Goal: Task Accomplishment & Management: Manage account settings

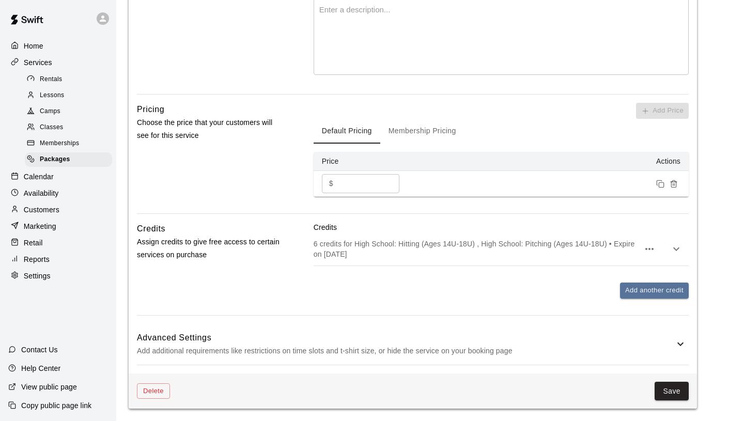
scroll to position [282, 0]
click at [49, 173] on p "Calendar" at bounding box center [39, 176] width 30 height 10
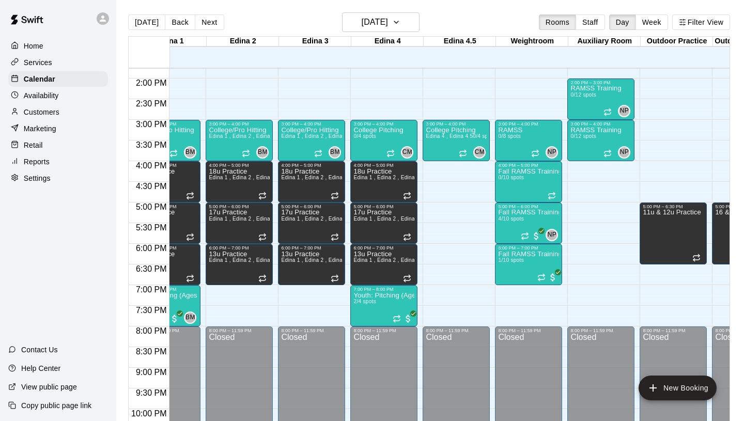
scroll to position [0, 35]
click at [515, 262] on span "1/10 spots" at bounding box center [510, 260] width 25 height 6
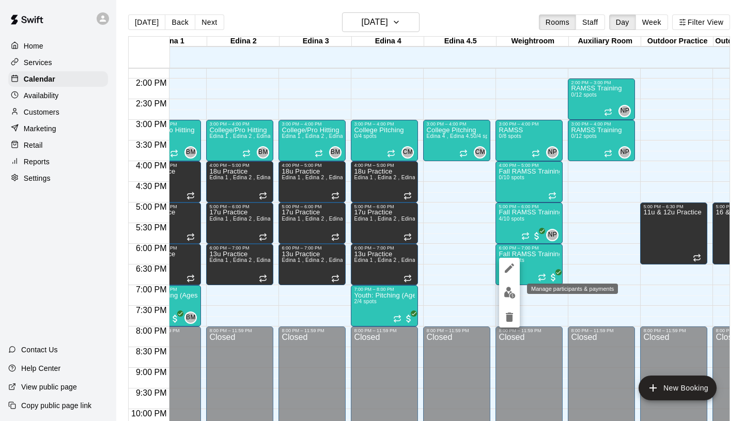
click at [507, 289] on img "edit" at bounding box center [509, 293] width 12 height 12
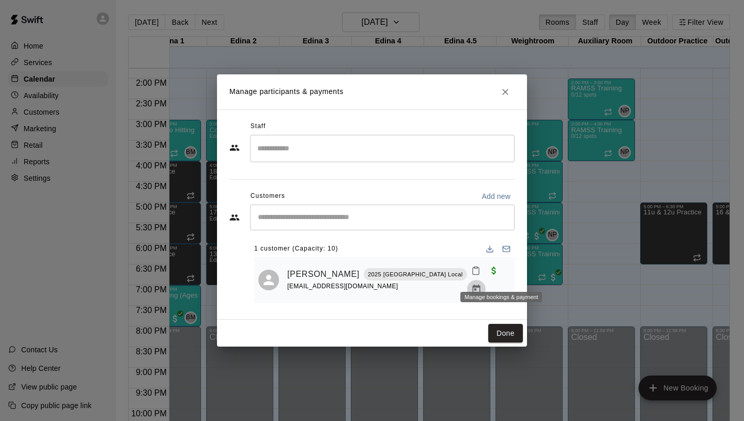
click at [481, 284] on icon "Manage bookings & payment" at bounding box center [476, 289] width 10 height 10
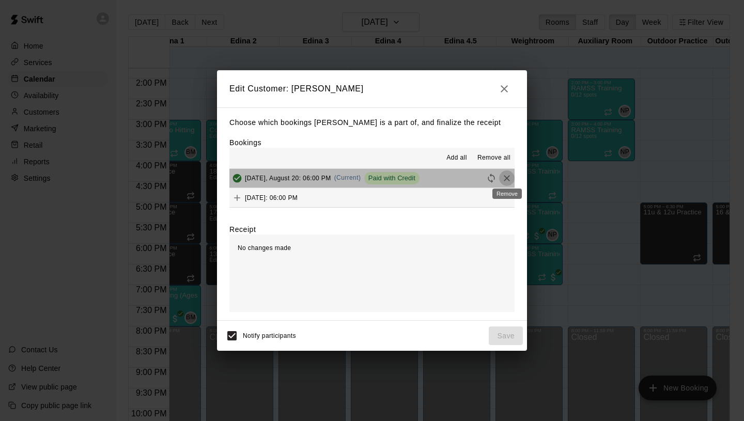
click at [503, 177] on icon "Remove" at bounding box center [506, 178] width 10 height 10
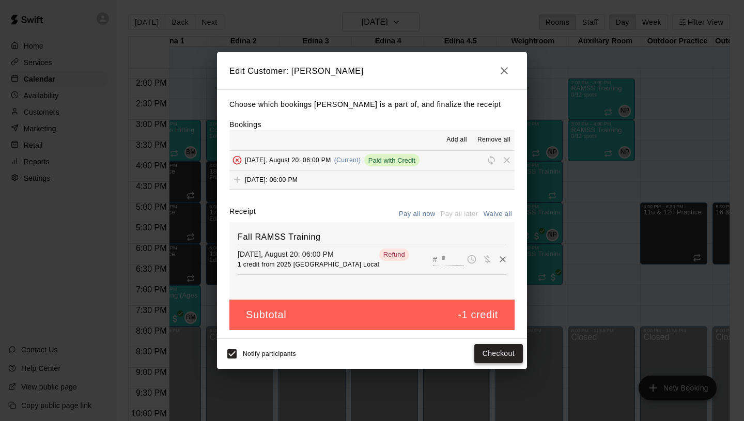
click at [499, 358] on button "Checkout" at bounding box center [498, 353] width 49 height 19
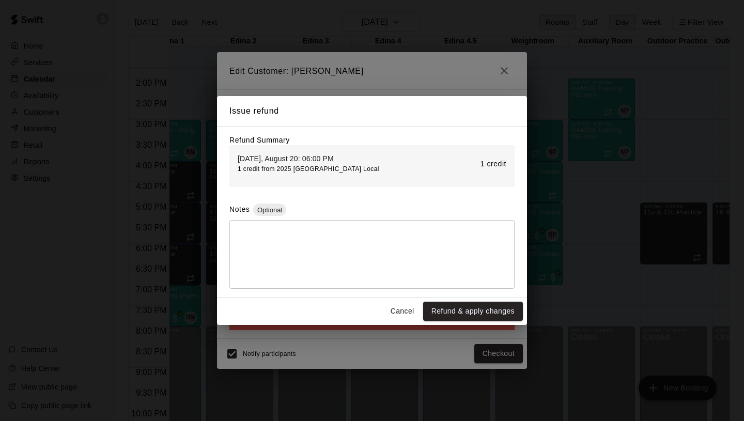
click at [344, 231] on textarea at bounding box center [372, 255] width 271 height 52
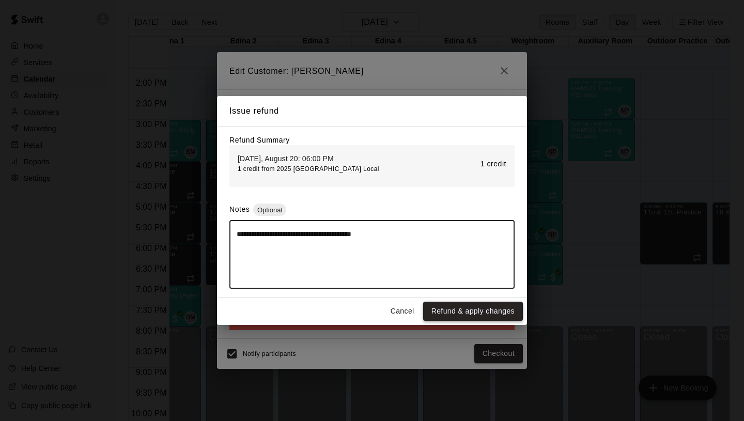
type textarea "**********"
click at [466, 311] on button "Refund & apply changes" at bounding box center [473, 311] width 100 height 19
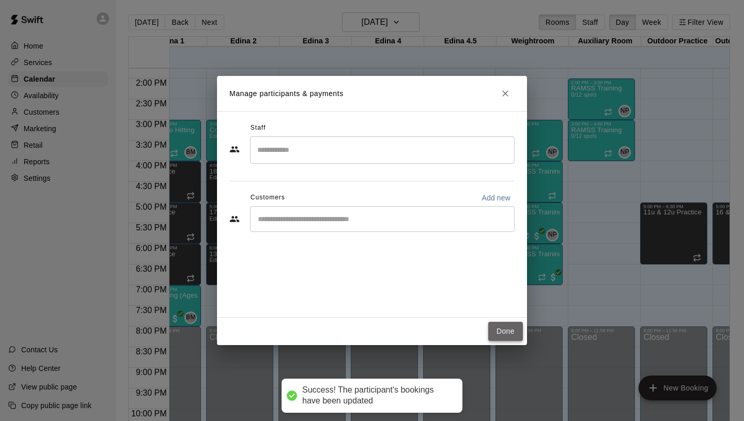
click at [510, 325] on button "Done" at bounding box center [505, 331] width 35 height 19
